Goal: Task Accomplishment & Management: Manage account settings

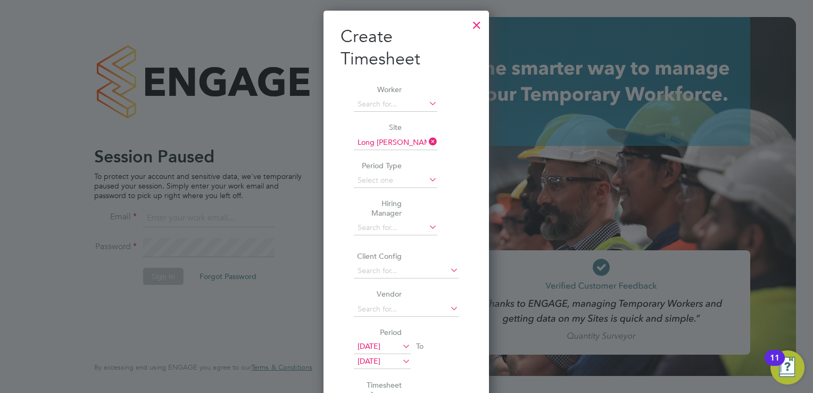
click at [472, 18] on div at bounding box center [476, 22] width 19 height 19
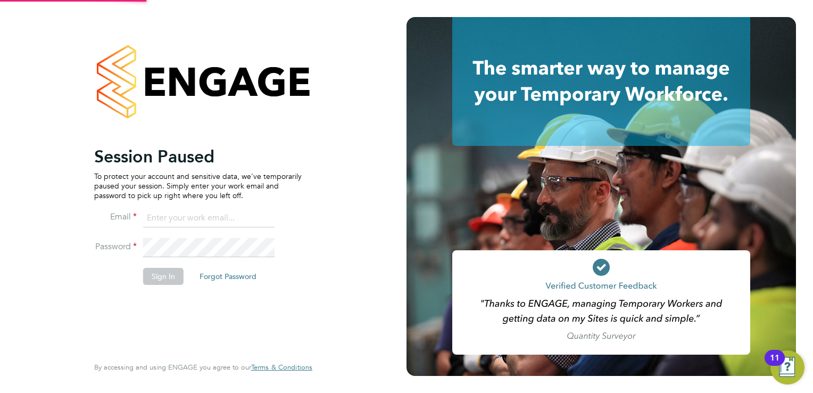
click at [194, 225] on input at bounding box center [208, 218] width 131 height 19
type input "tomnewton@itsconstruction.co.uk"
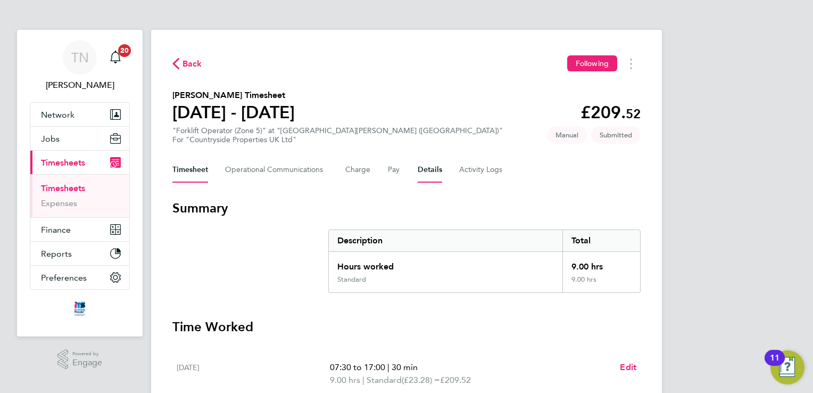
click at [419, 173] on button "Details" at bounding box center [430, 170] width 24 height 26
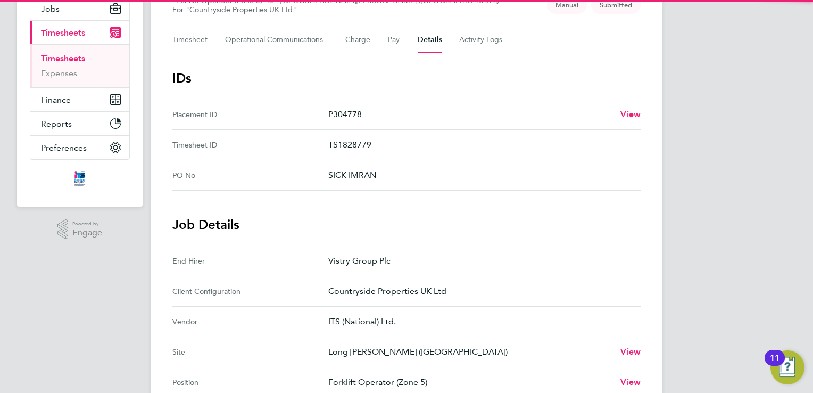
scroll to position [319, 0]
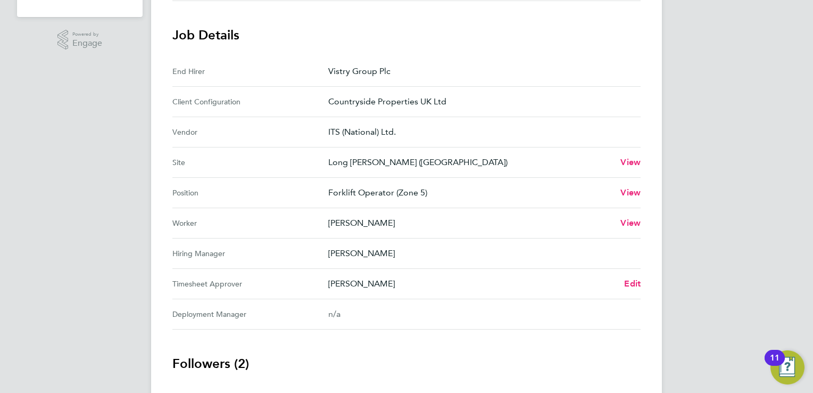
click at [623, 278] on div "[PERSON_NAME] Edit" at bounding box center [484, 283] width 312 height 13
click at [626, 280] on span "Edit" at bounding box center [632, 283] width 16 height 10
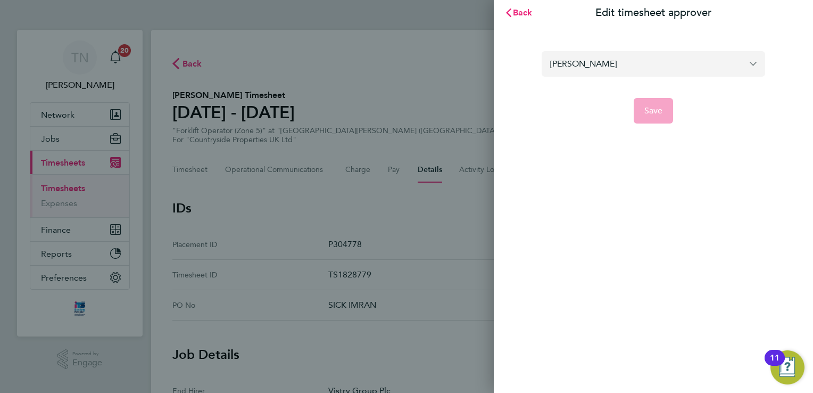
click at [634, 59] on input "[PERSON_NAME]" at bounding box center [654, 63] width 224 height 25
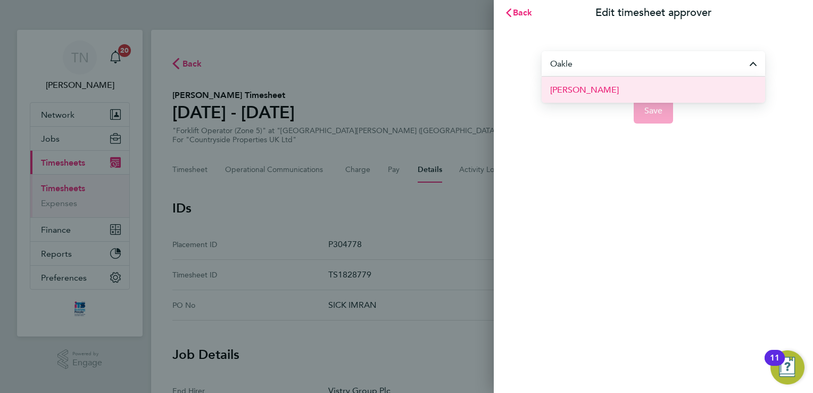
click at [646, 86] on li "[PERSON_NAME]" at bounding box center [654, 90] width 224 height 26
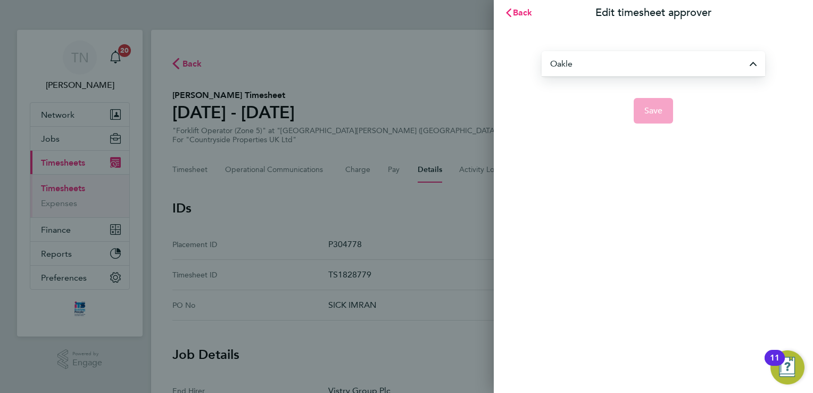
type input "[PERSON_NAME]"
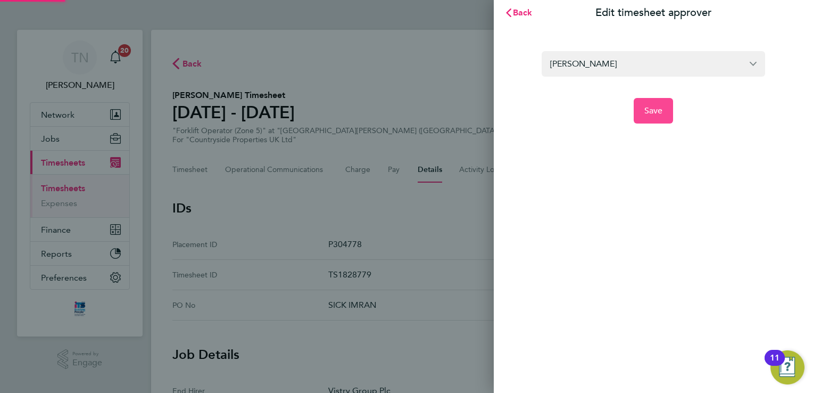
click at [656, 104] on button "Save" at bounding box center [654, 111] width 40 height 26
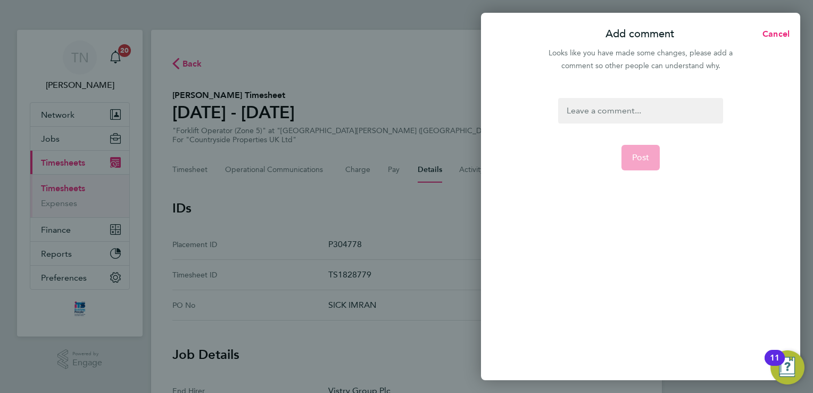
click at [656, 104] on div at bounding box center [640, 111] width 164 height 26
click at [658, 104] on div at bounding box center [640, 111] width 164 height 26
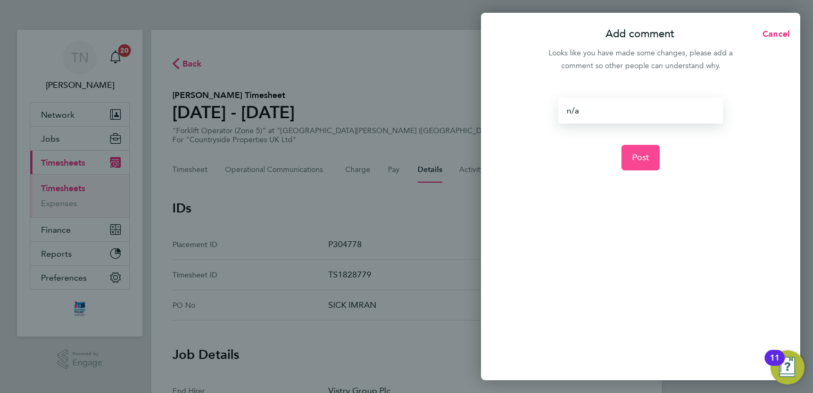
click at [644, 161] on span "Post" at bounding box center [641, 157] width 18 height 11
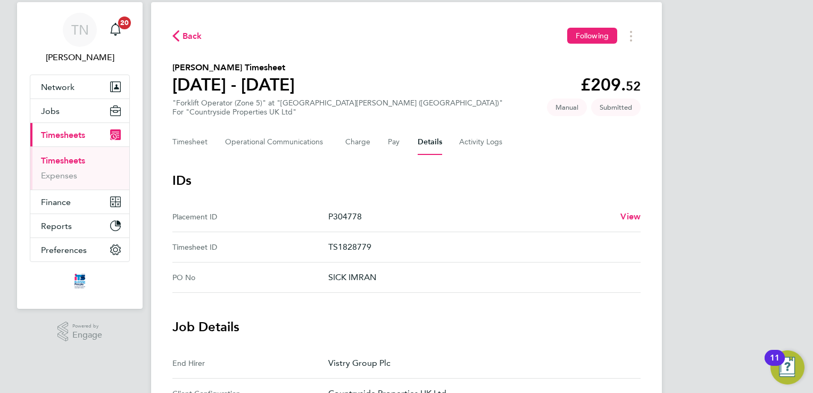
scroll to position [53, 0]
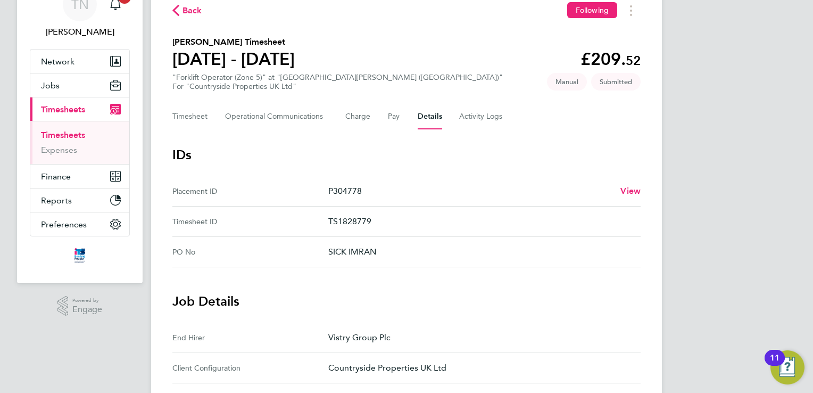
click at [440, 265] on No "PO No SICK IMRAN" at bounding box center [406, 252] width 468 height 30
click at [415, 257] on p "SICK IMRAN" at bounding box center [480, 251] width 304 height 13
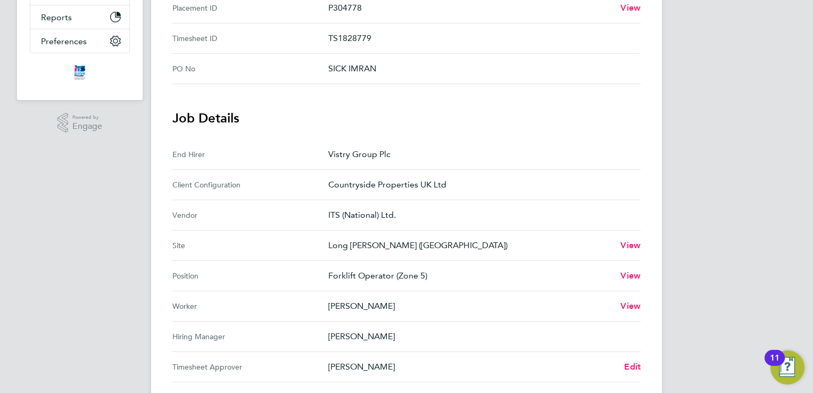
scroll to position [319, 0]
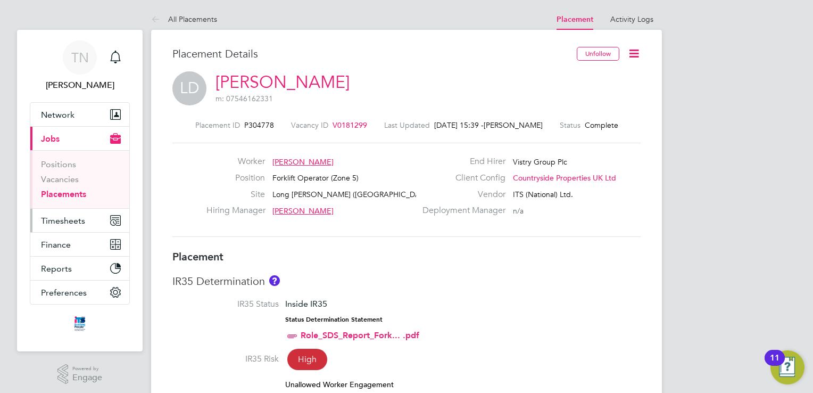
click at [68, 225] on button "Timesheets" at bounding box center [79, 220] width 99 height 23
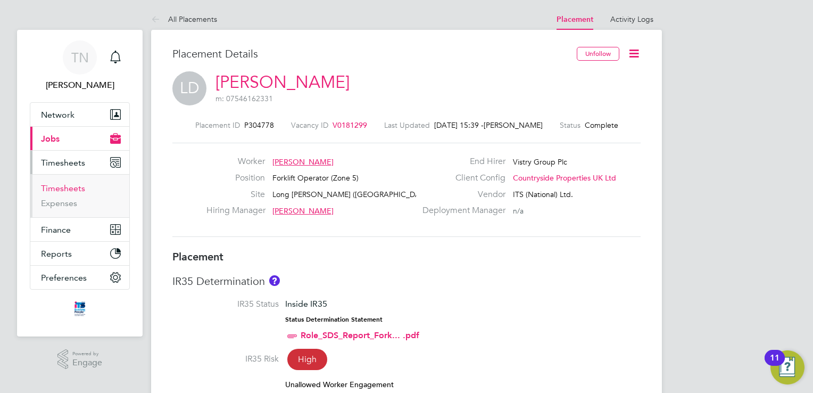
click at [67, 187] on link "Timesheets" at bounding box center [63, 188] width 44 height 10
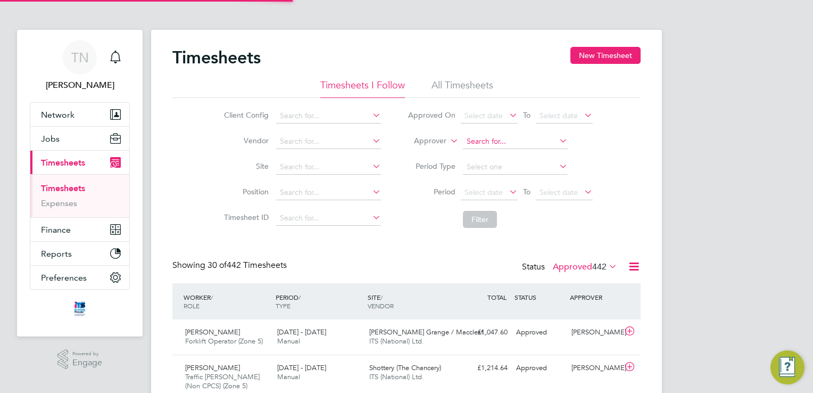
scroll to position [5, 5]
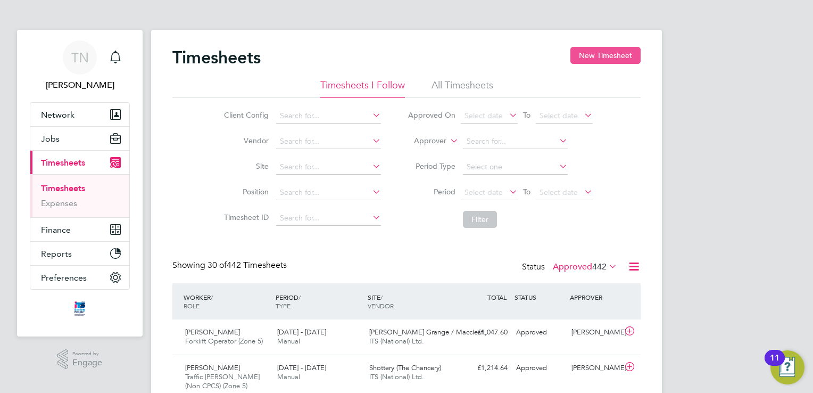
click at [600, 54] on button "New Timesheet" at bounding box center [605, 55] width 70 height 17
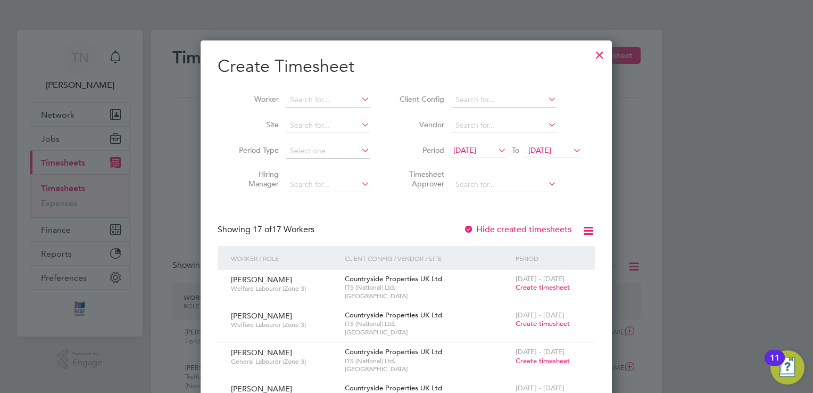
click at [551, 152] on span "23 Sep 2025" at bounding box center [539, 150] width 23 height 10
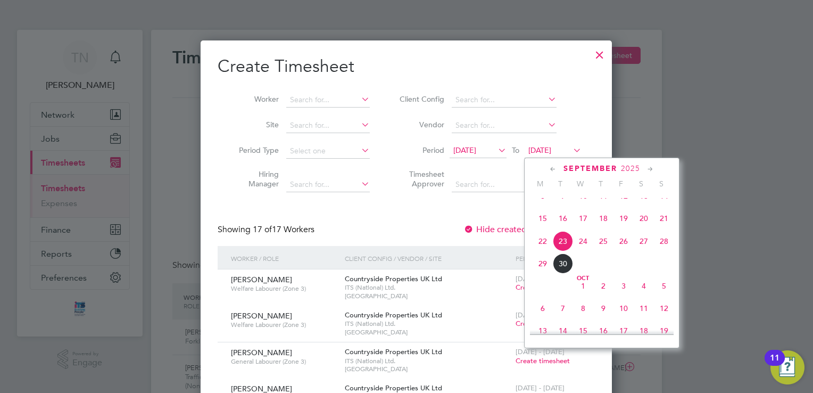
click at [661, 251] on span "28" at bounding box center [664, 241] width 20 height 20
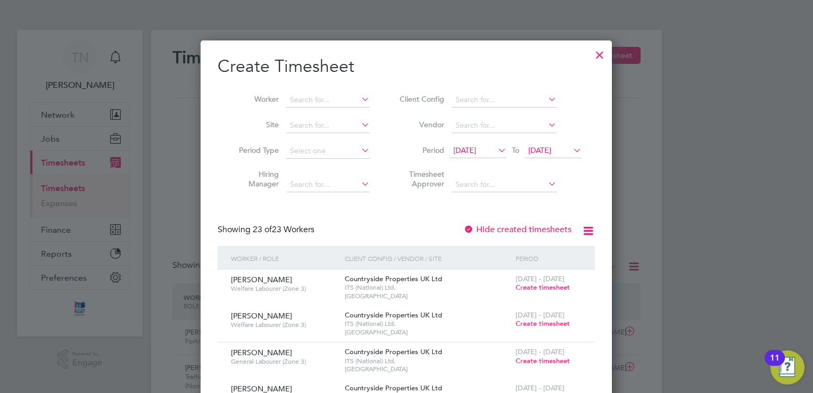
click at [476, 146] on span "16 Sep 2025" at bounding box center [464, 150] width 23 height 10
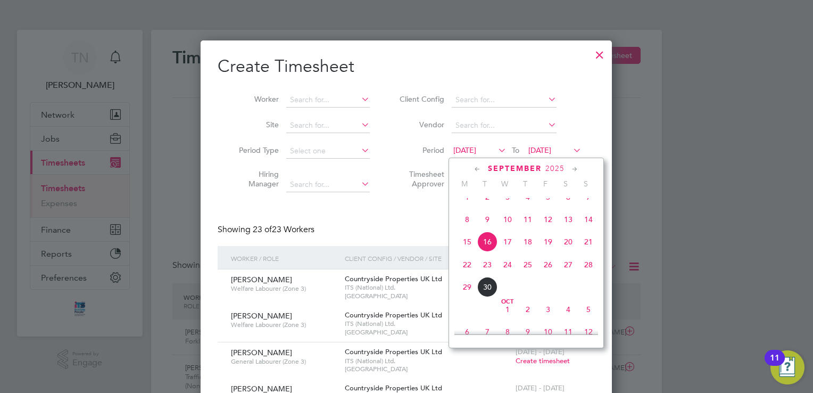
click at [468, 275] on span "22" at bounding box center [467, 264] width 20 height 20
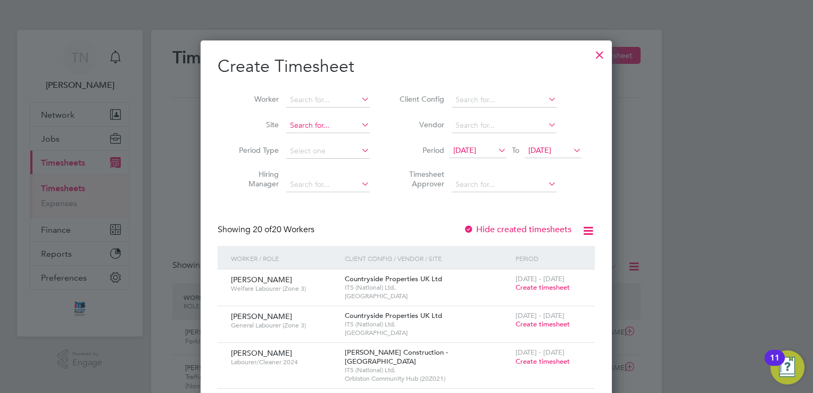
click at [309, 119] on input at bounding box center [328, 125] width 84 height 15
click at [320, 135] on li "Long Marston ( Fern leigh Park)" at bounding box center [372, 140] width 172 height 14
type input "Long [PERSON_NAME] ([GEOGRAPHIC_DATA])"
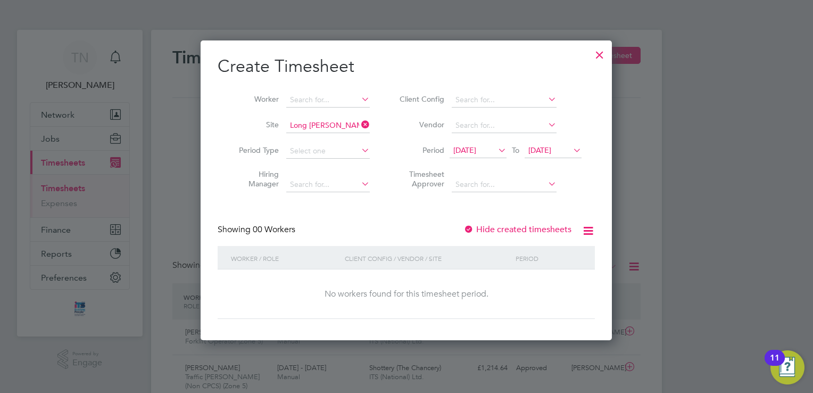
click at [500, 229] on label "Hide created timesheets" at bounding box center [518, 229] width 108 height 11
click at [494, 227] on label "Hide created timesheets" at bounding box center [518, 229] width 108 height 11
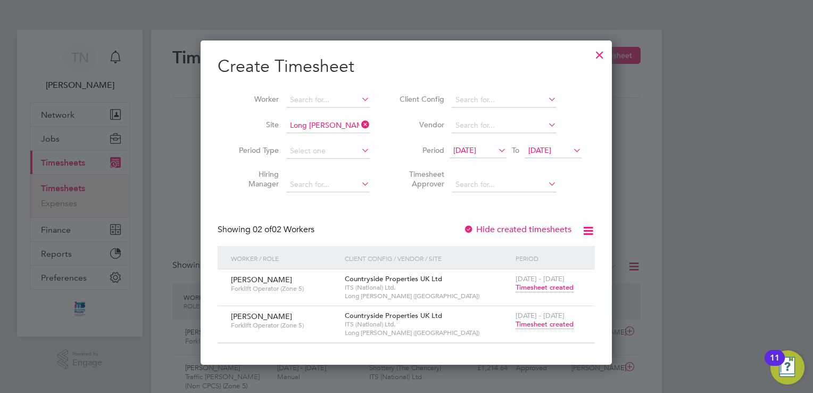
click at [528, 327] on span "Timesheet created" at bounding box center [545, 324] width 58 height 10
